Goal: Information Seeking & Learning: Learn about a topic

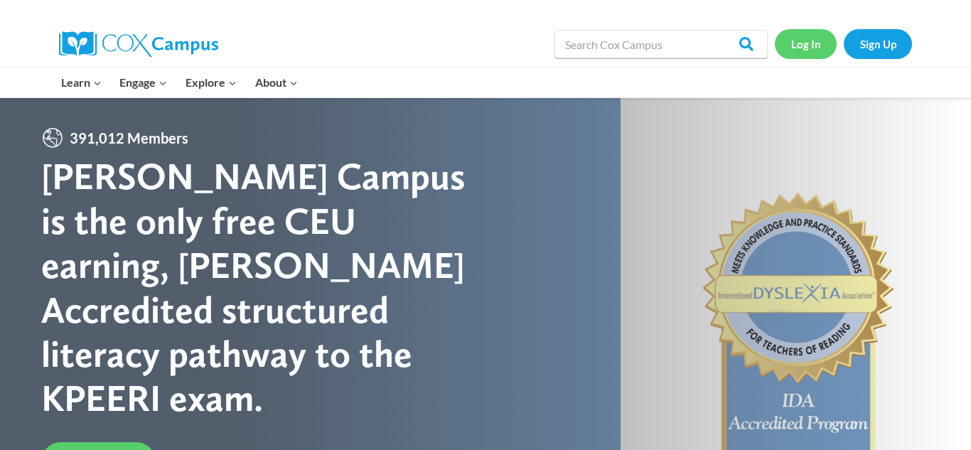
click at [818, 42] on link "Log In" at bounding box center [806, 43] width 62 height 29
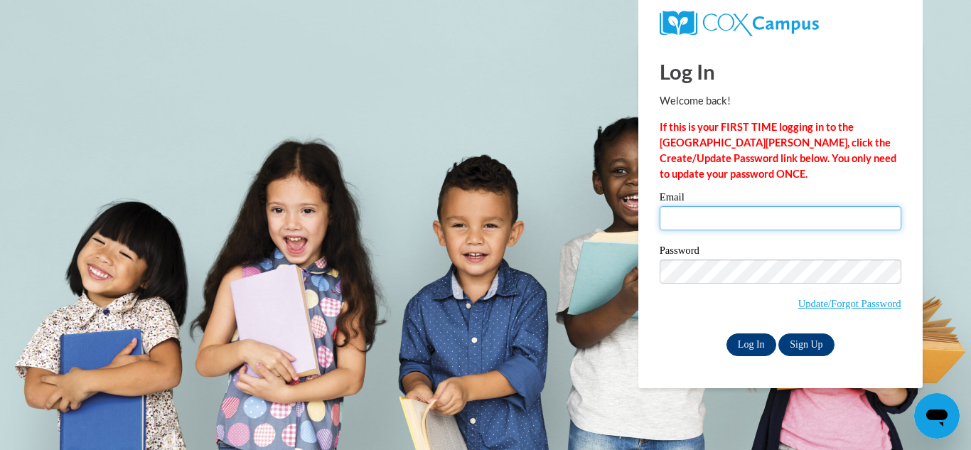
type input "jhesprich@lomira.k12.wi.us"
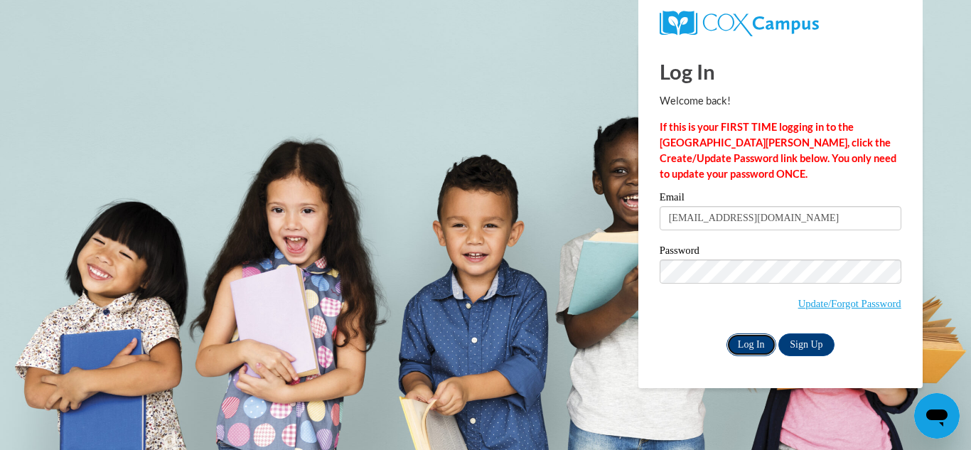
click at [755, 337] on input "Log In" at bounding box center [751, 344] width 50 height 23
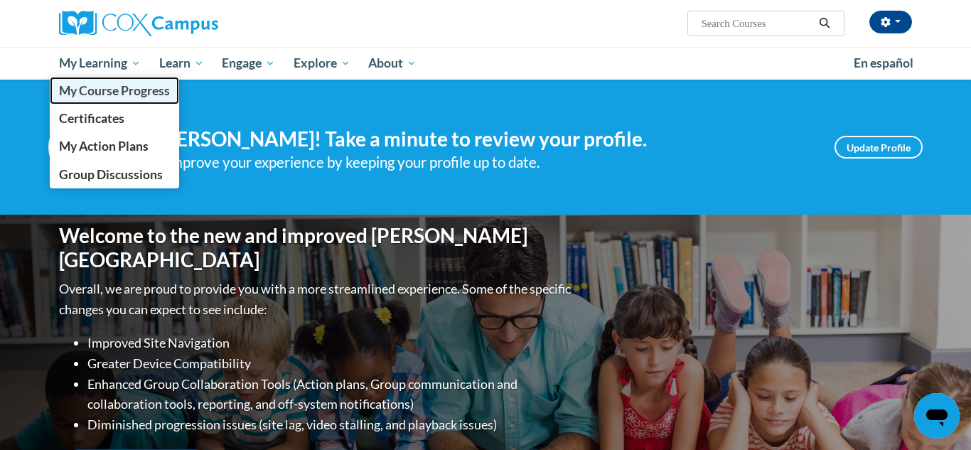
click at [97, 95] on span "My Course Progress" at bounding box center [114, 90] width 111 height 15
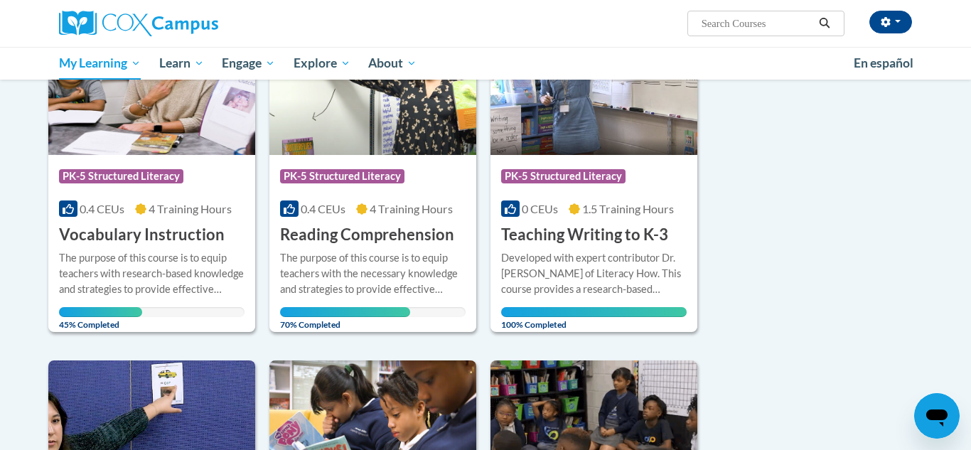
scroll to position [257, 0]
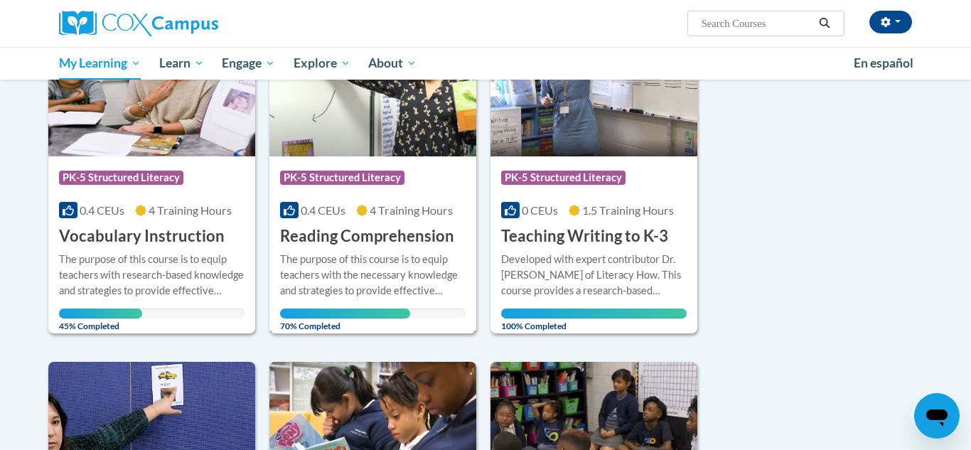
click at [354, 235] on h3 "Reading Comprehension" at bounding box center [367, 236] width 174 height 22
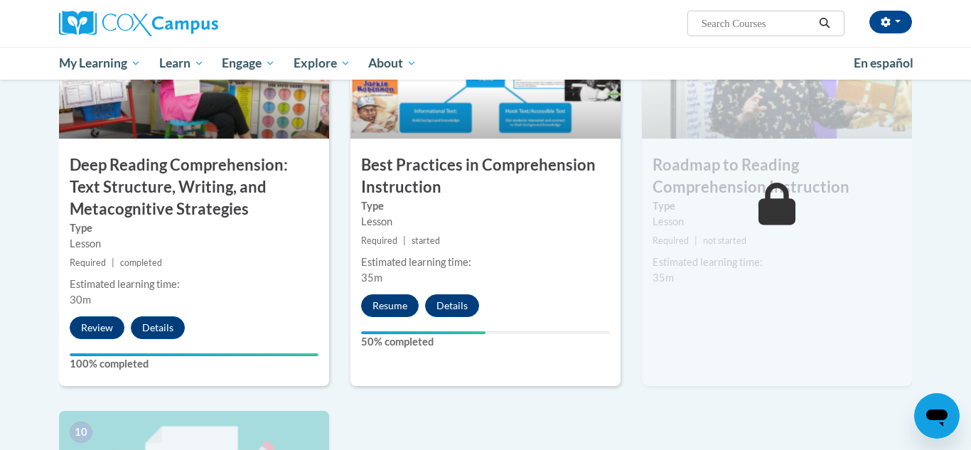
scroll to position [1190, 0]
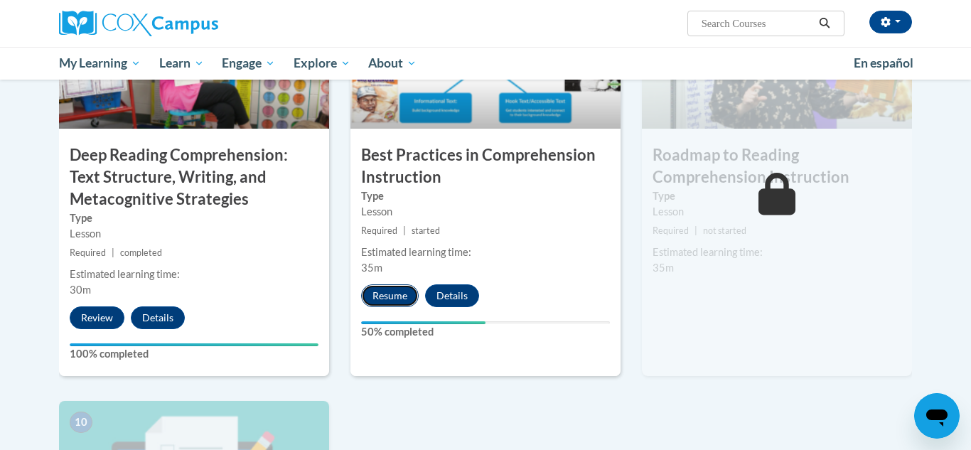
click at [380, 294] on button "Resume" at bounding box center [390, 295] width 58 height 23
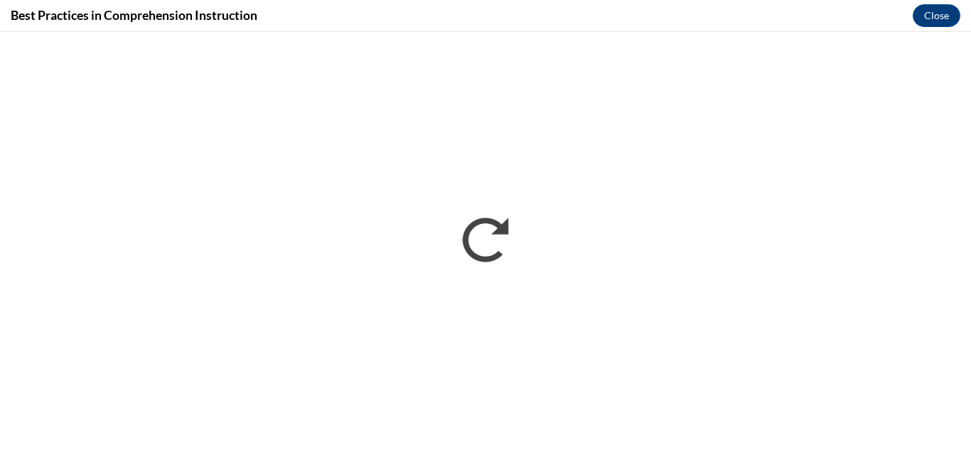
scroll to position [0, 0]
